Goal: Task Accomplishment & Management: Use online tool/utility

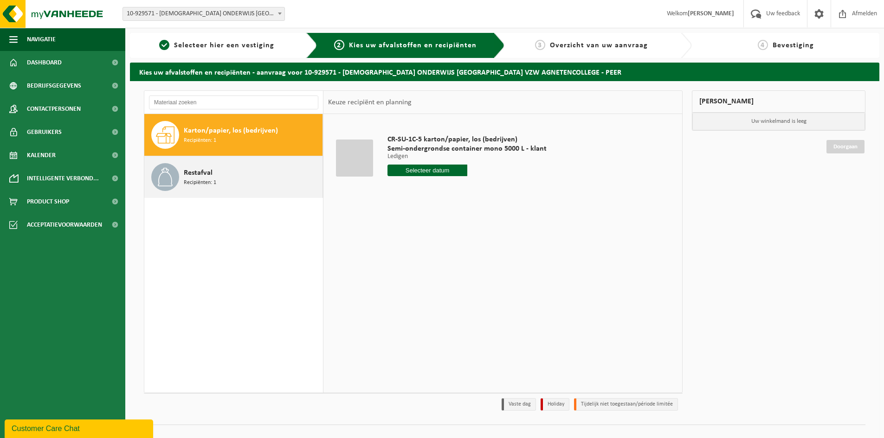
click at [203, 174] on span "Restafval" at bounding box center [198, 172] width 29 height 11
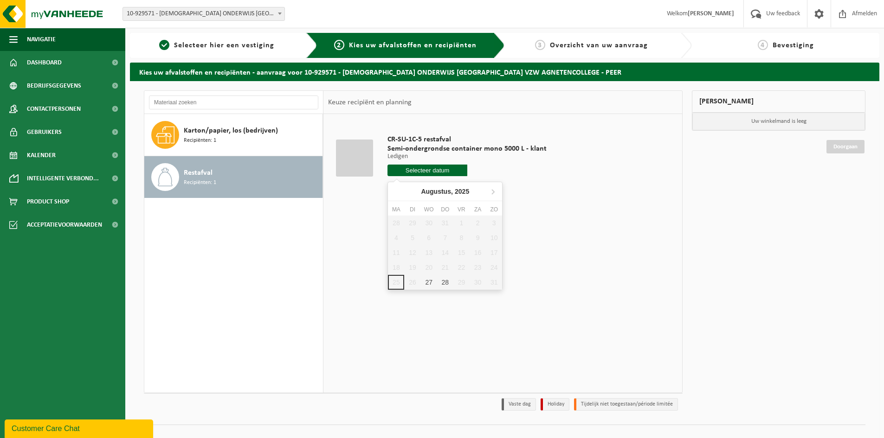
click at [418, 170] on input "text" at bounding box center [427, 171] width 80 height 12
click at [432, 281] on div "27" at bounding box center [429, 282] width 16 height 15
type input "Van [DATE]"
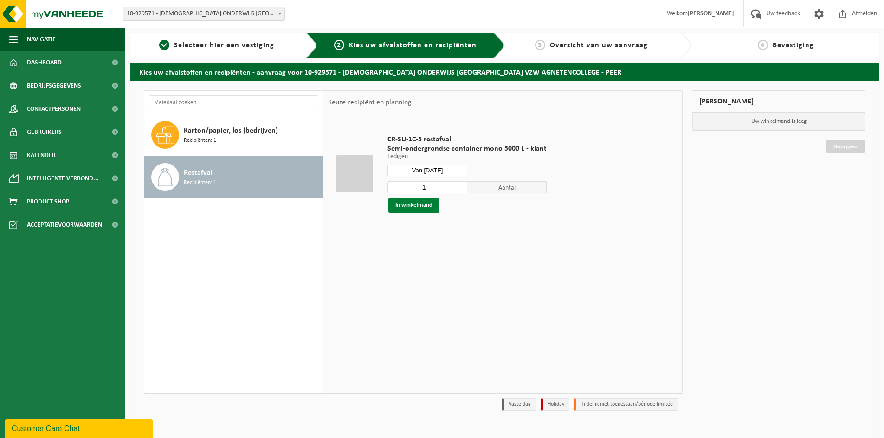
click at [419, 207] on button "In winkelmand" at bounding box center [413, 205] width 51 height 15
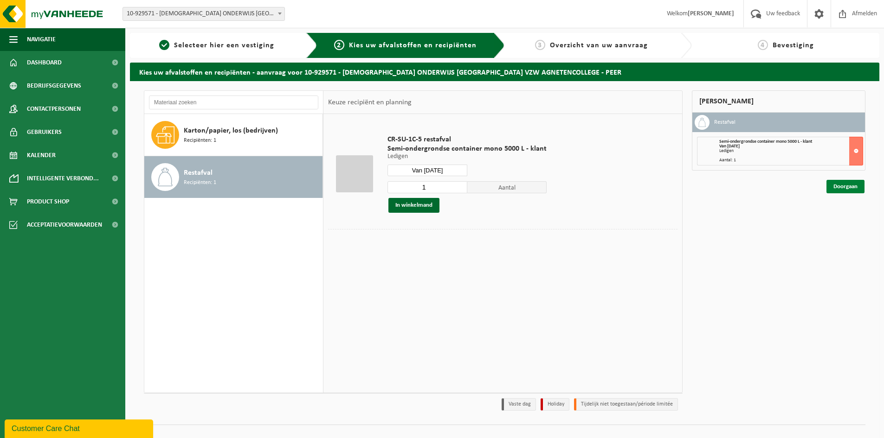
click at [837, 184] on link "Doorgaan" at bounding box center [845, 186] width 38 height 13
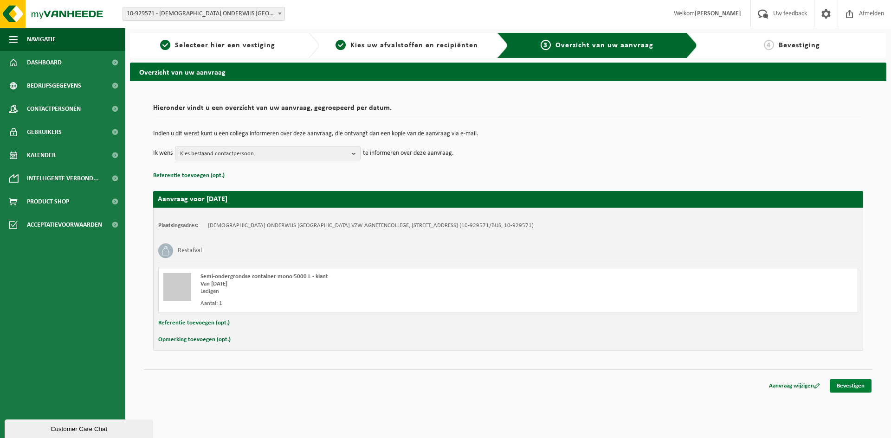
click at [846, 383] on link "Bevestigen" at bounding box center [851, 386] width 42 height 13
